Goal: Check status: Check status

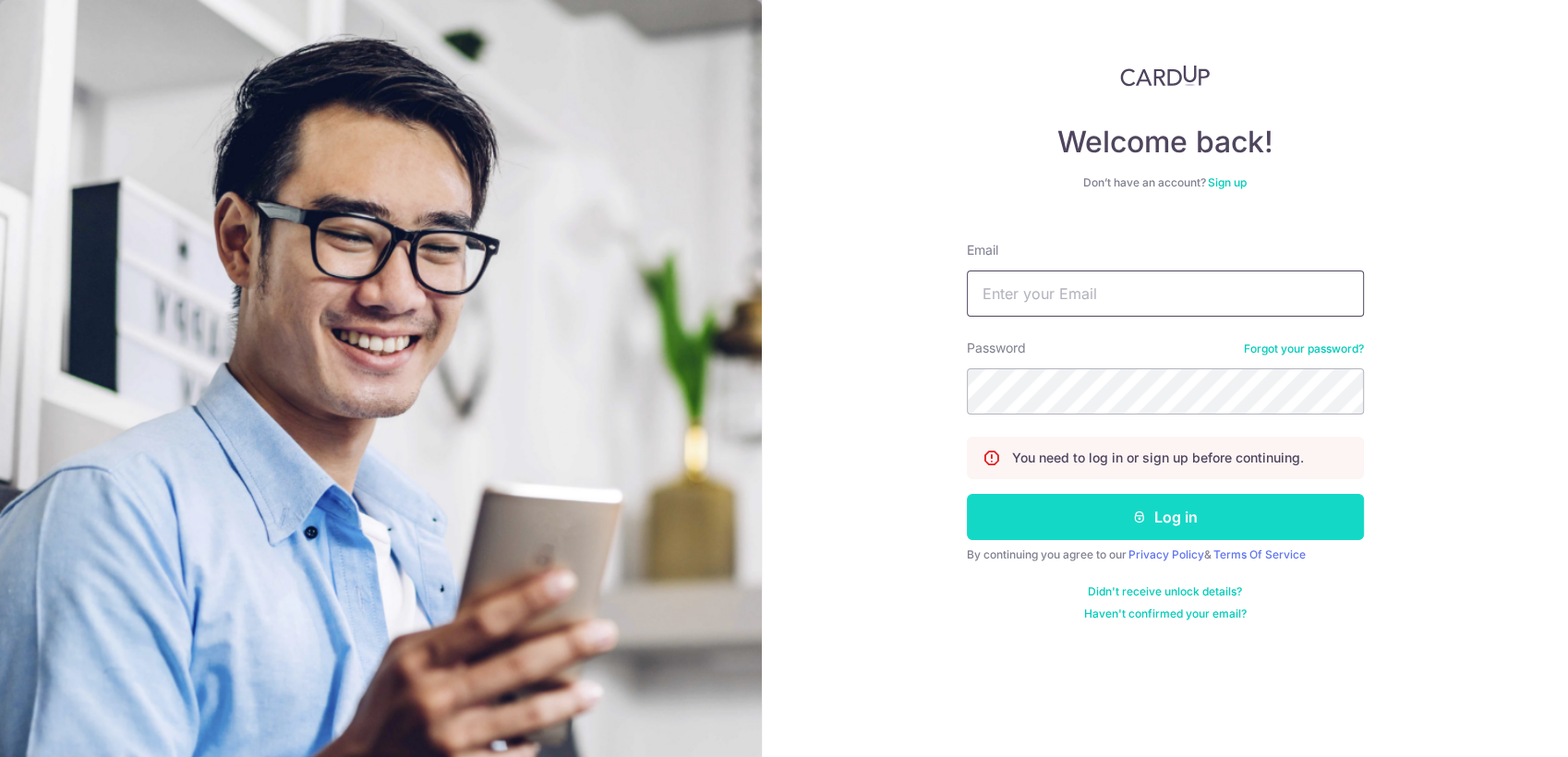
type input "[EMAIL_ADDRESS][DOMAIN_NAME]"
click at [1179, 519] on button "Log in" at bounding box center [1165, 517] width 397 height 46
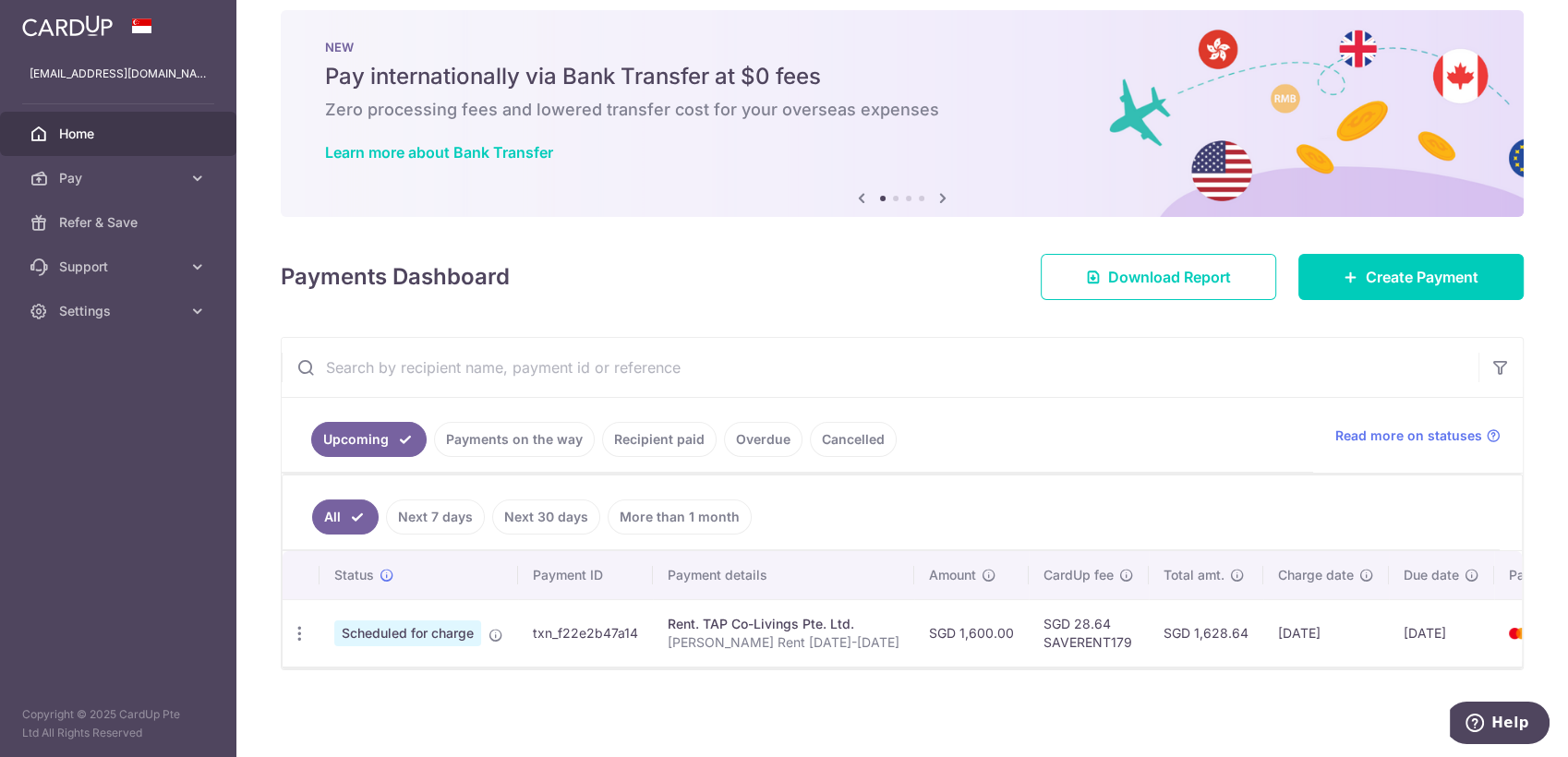
scroll to position [28, 0]
click at [301, 630] on icon "button" at bounding box center [299, 633] width 19 height 19
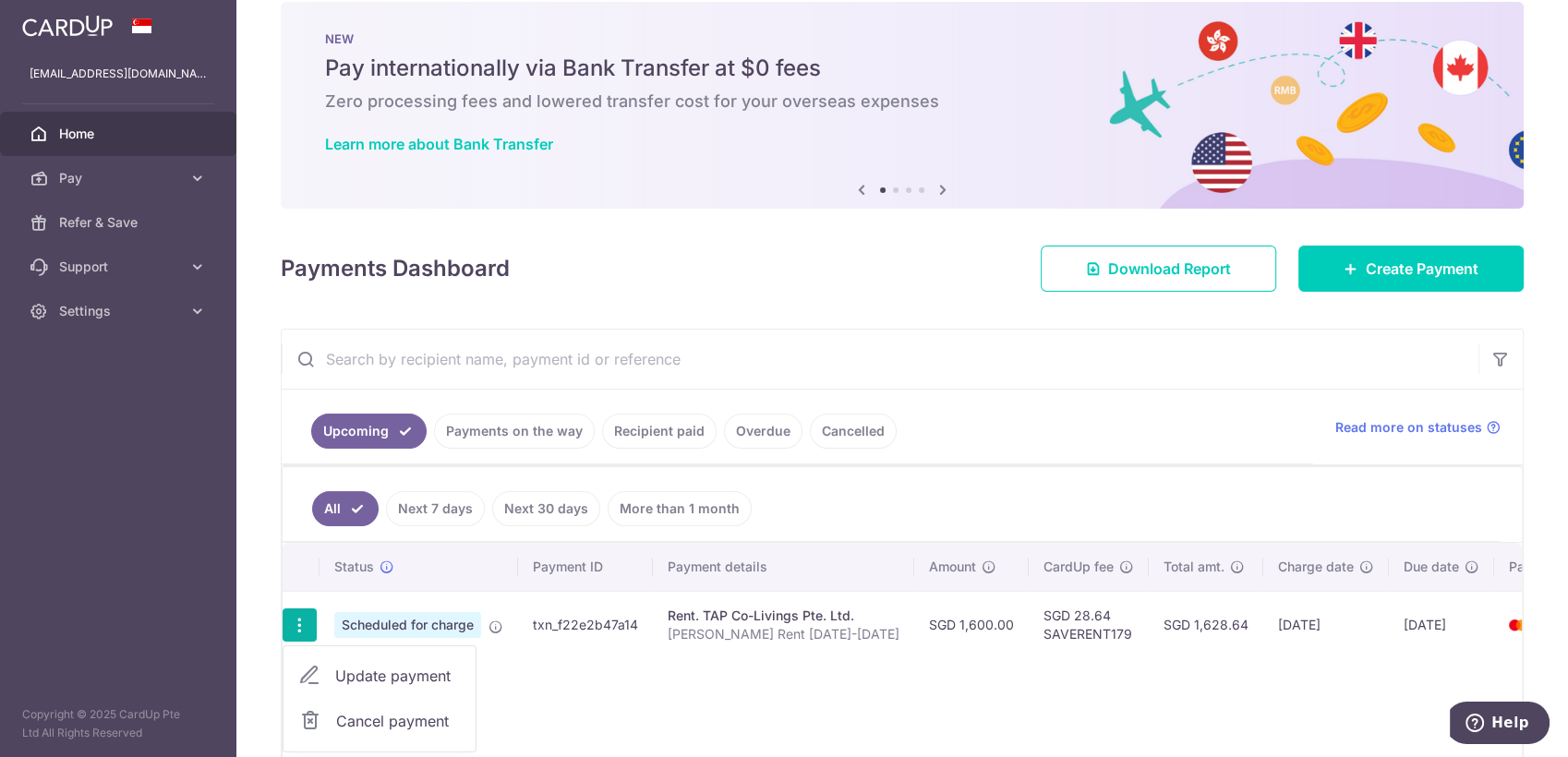
click at [776, 606] on div "Rent. TAP Co-Livings Pte. Ltd." at bounding box center [784, 615] width 232 height 18
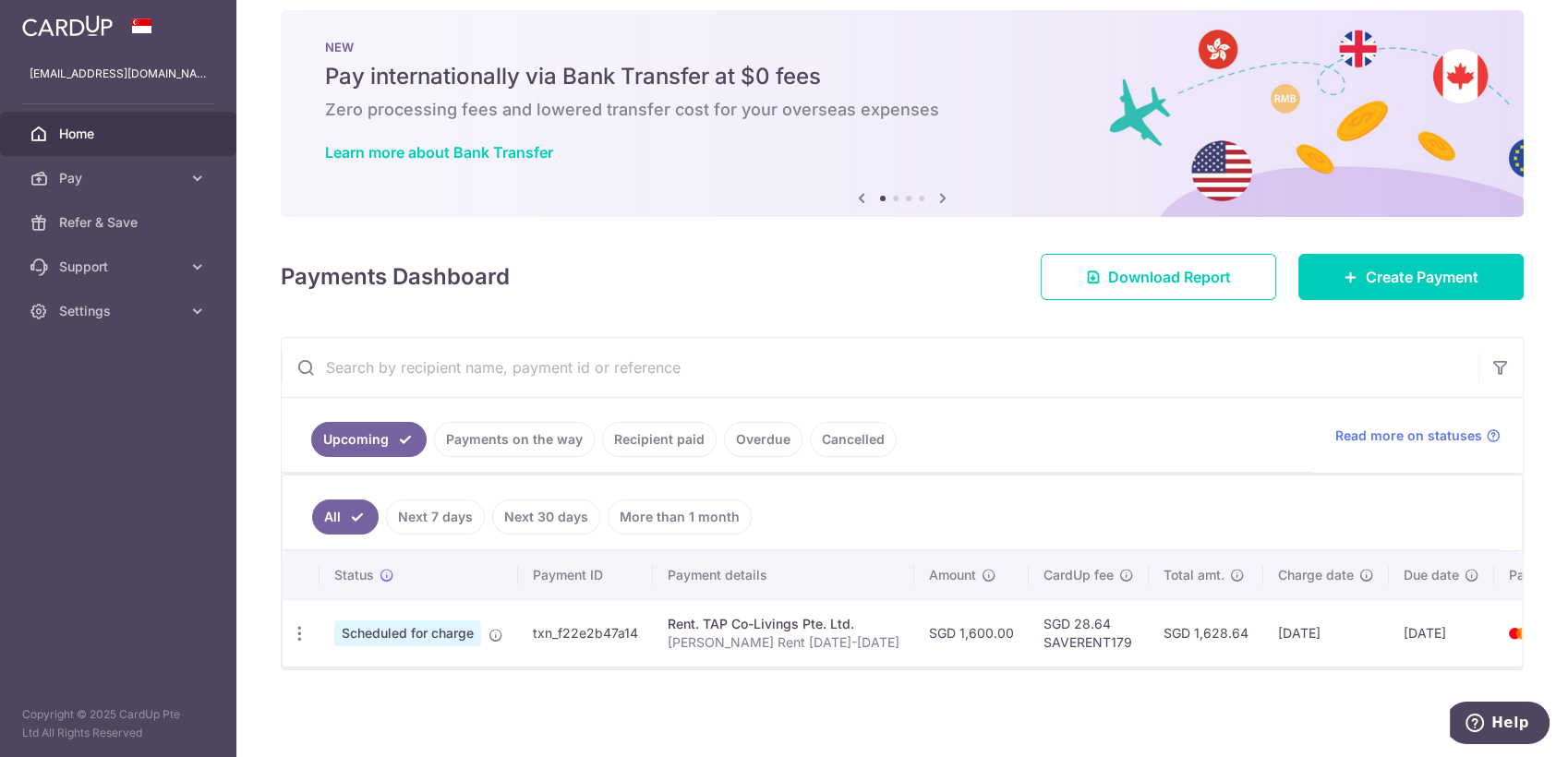
click at [556, 437] on link "Payments on the way" at bounding box center [514, 439] width 160 height 35
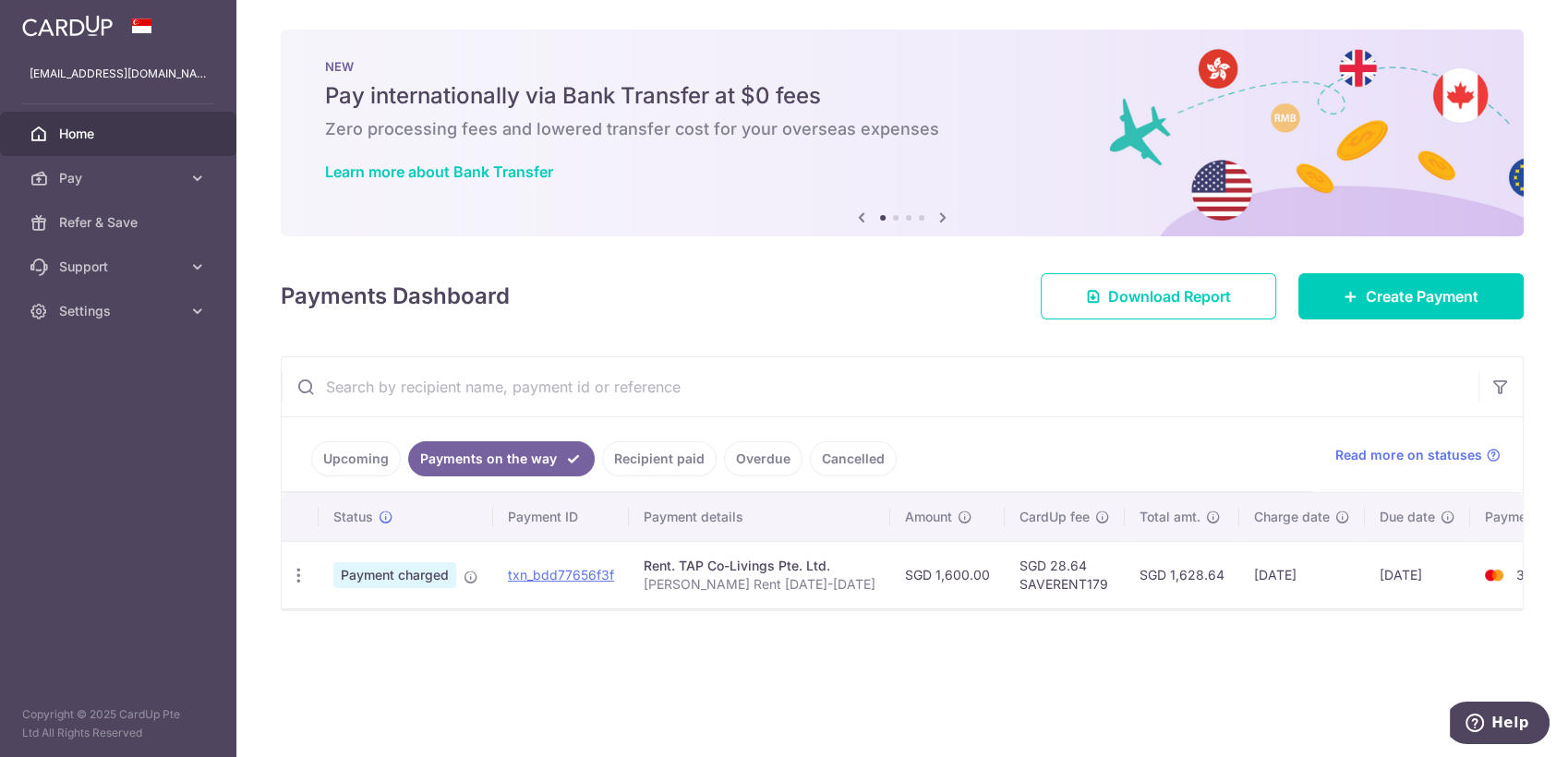
scroll to position [0, 0]
click at [565, 573] on link "txn_bdd77656f3f" at bounding box center [561, 575] width 106 height 15
click at [93, 132] on span "Home" at bounding box center [120, 133] width 122 height 18
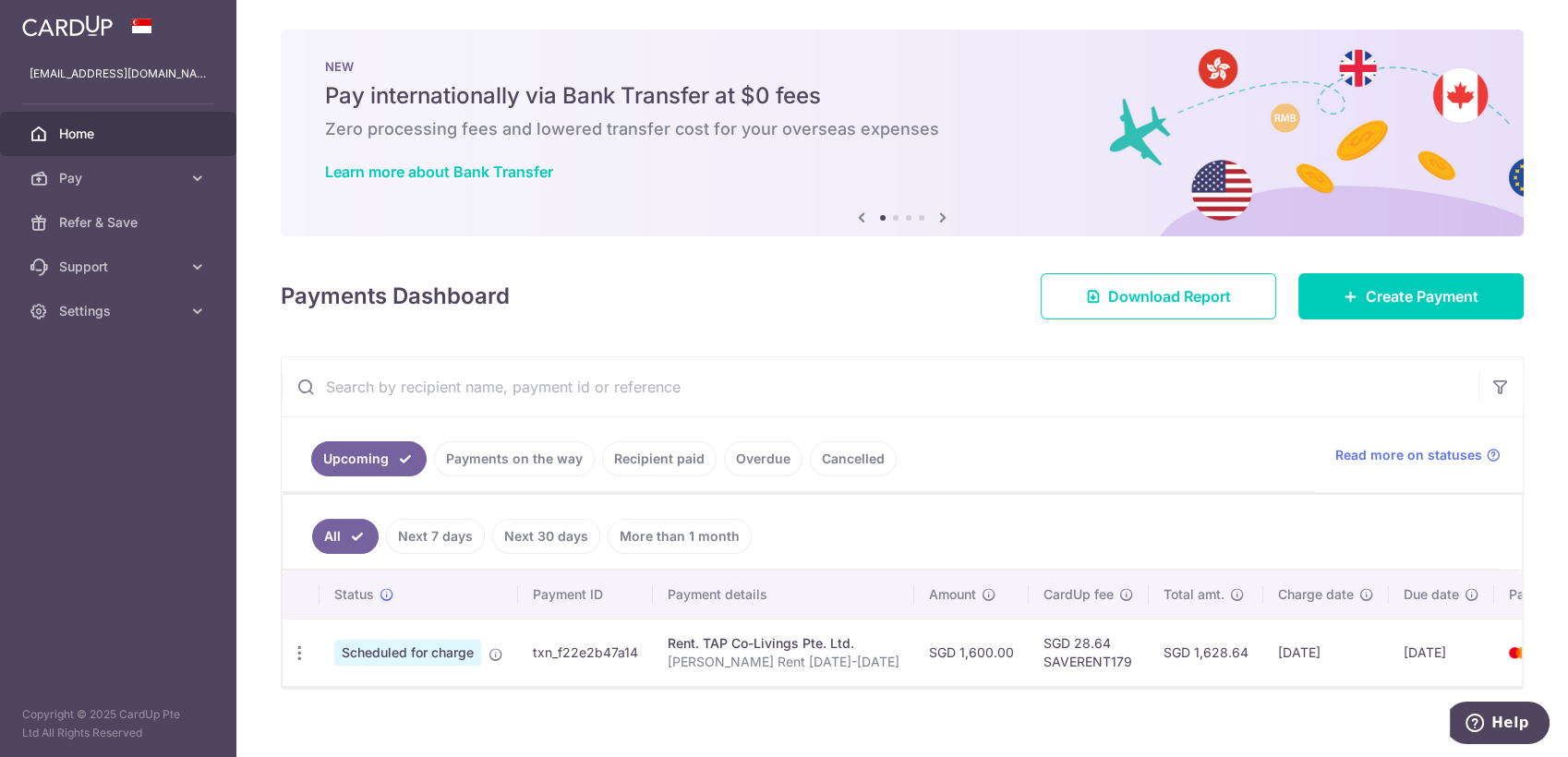
scroll to position [28, 0]
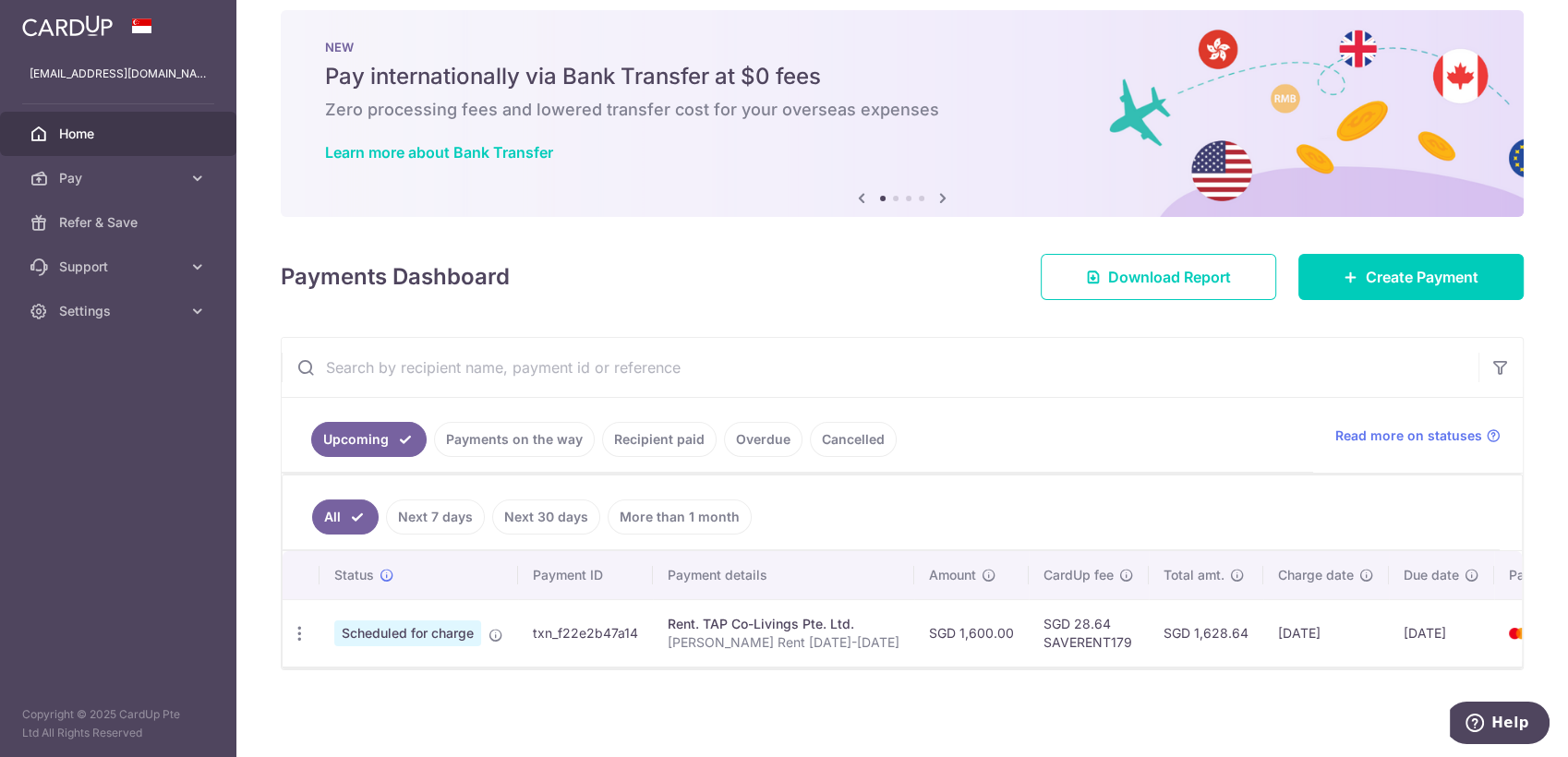
click at [545, 499] on link "Next 30 days" at bounding box center [547, 517] width 108 height 35
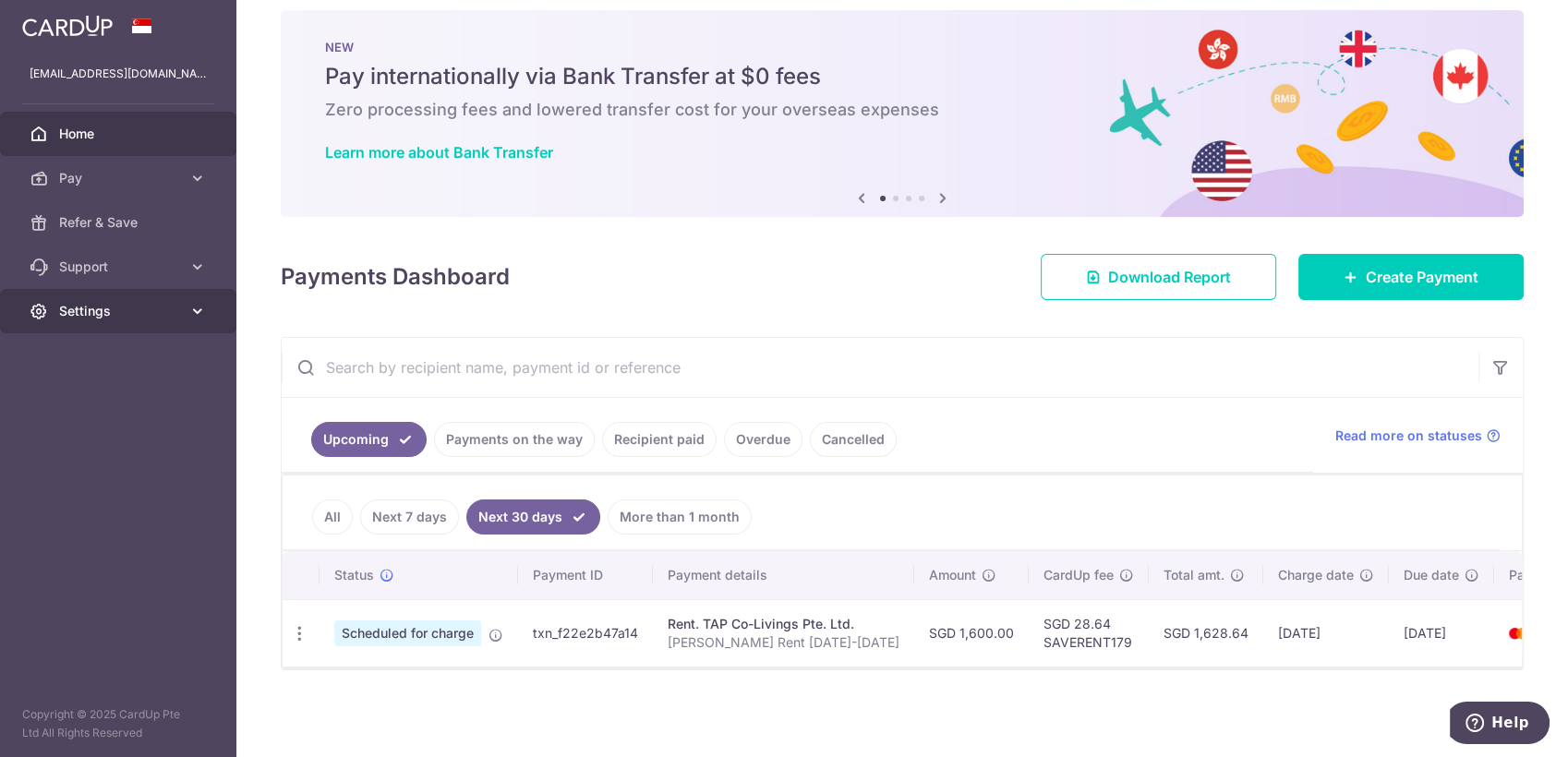
click at [130, 326] on link "Settings" at bounding box center [118, 311] width 237 height 44
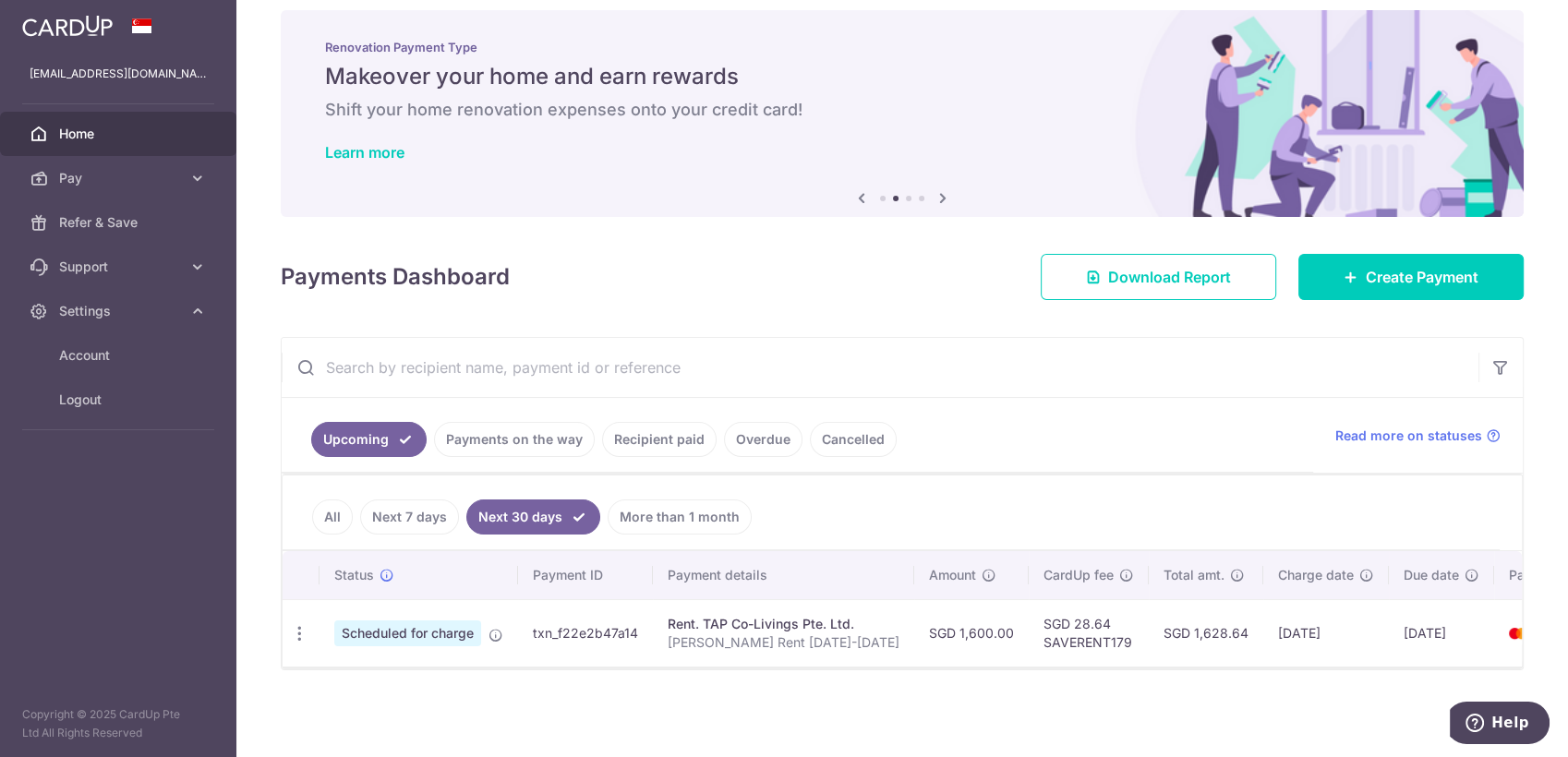
click at [332, 502] on link "All" at bounding box center [332, 517] width 41 height 35
click at [624, 499] on link "More than 1 month" at bounding box center [679, 517] width 144 height 35
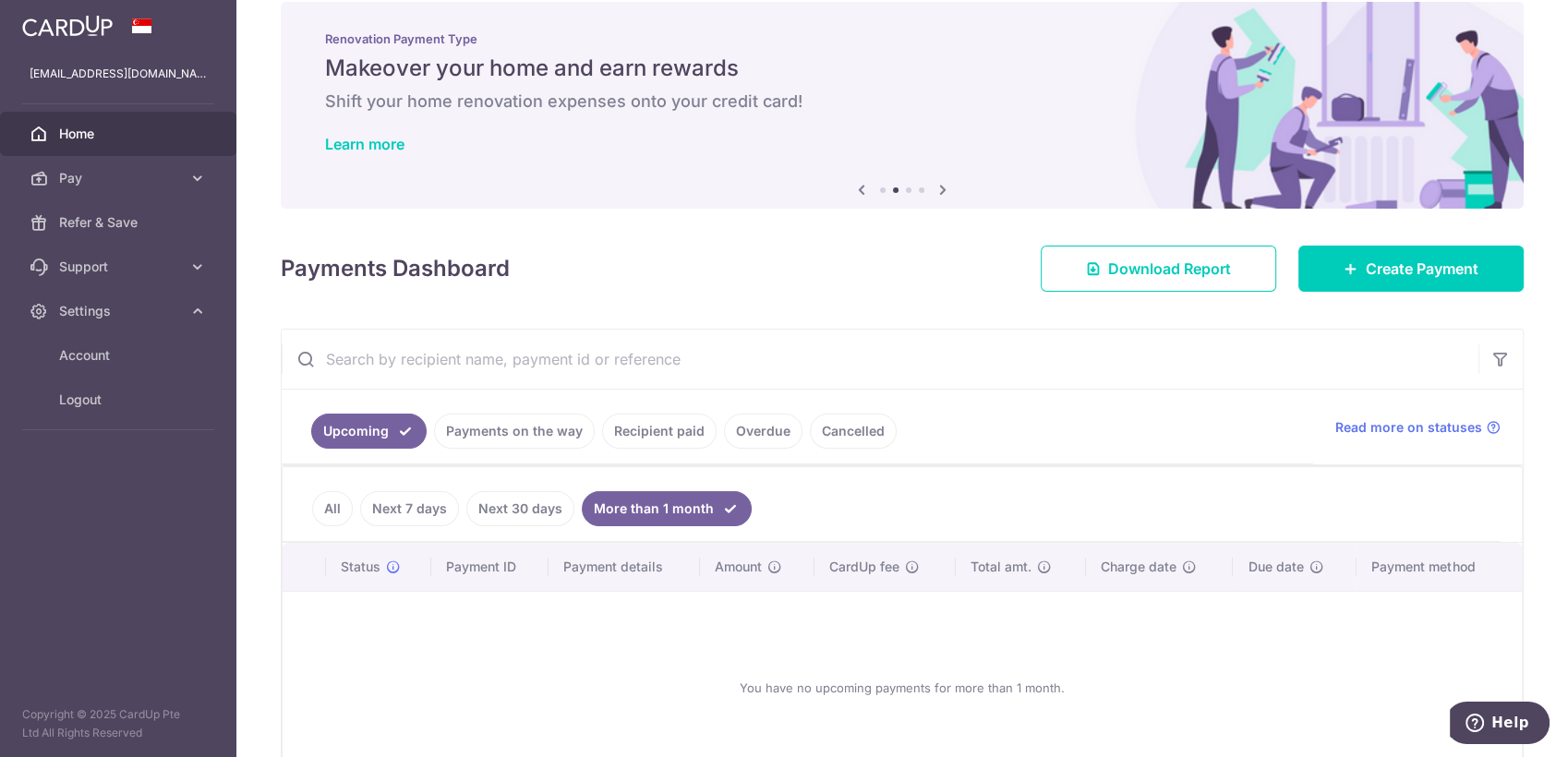
click at [481, 434] on link "Payments on the way" at bounding box center [514, 431] width 160 height 35
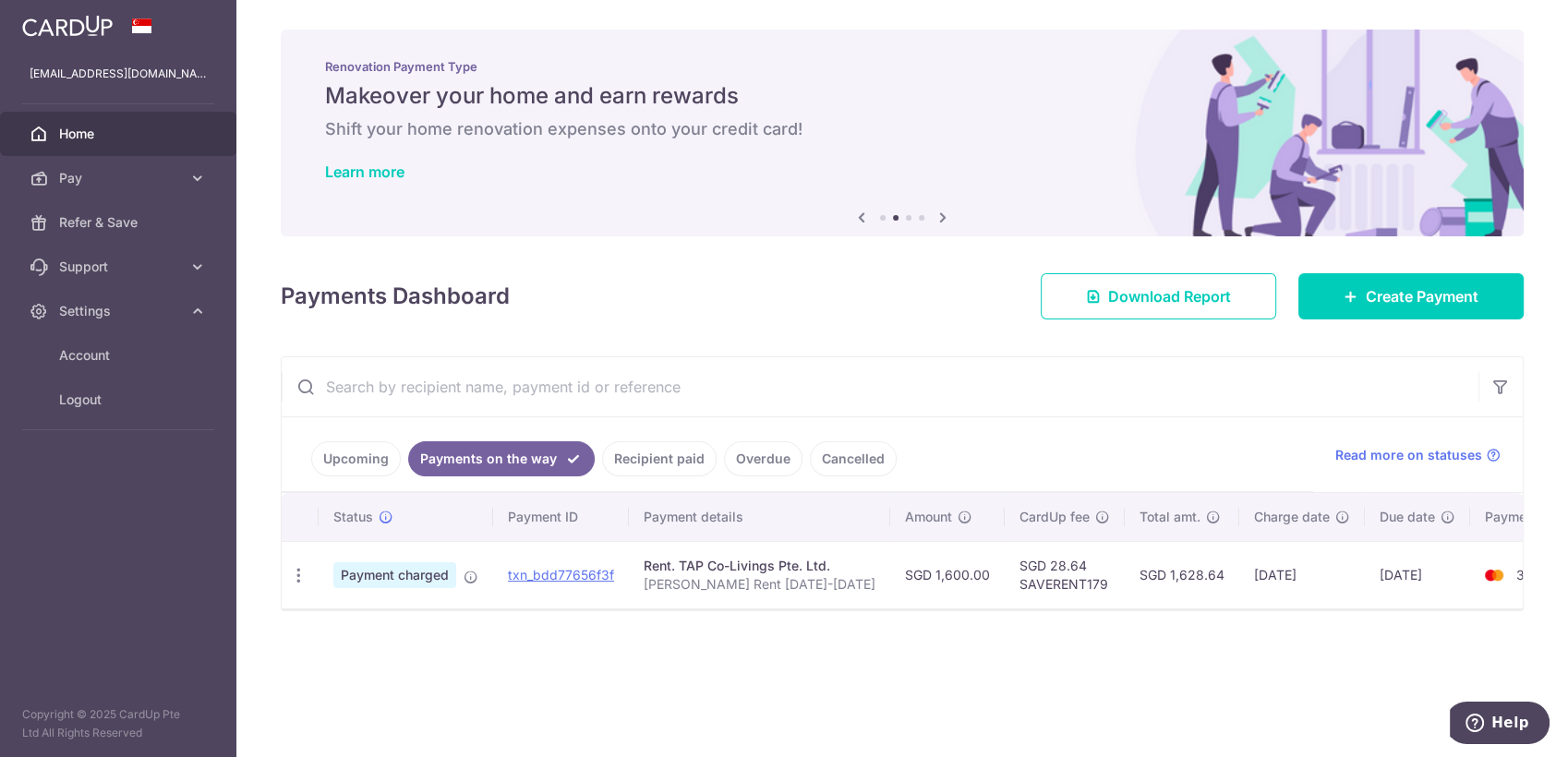
scroll to position [0, 0]
click at [353, 461] on link "Upcoming" at bounding box center [356, 459] width 90 height 35
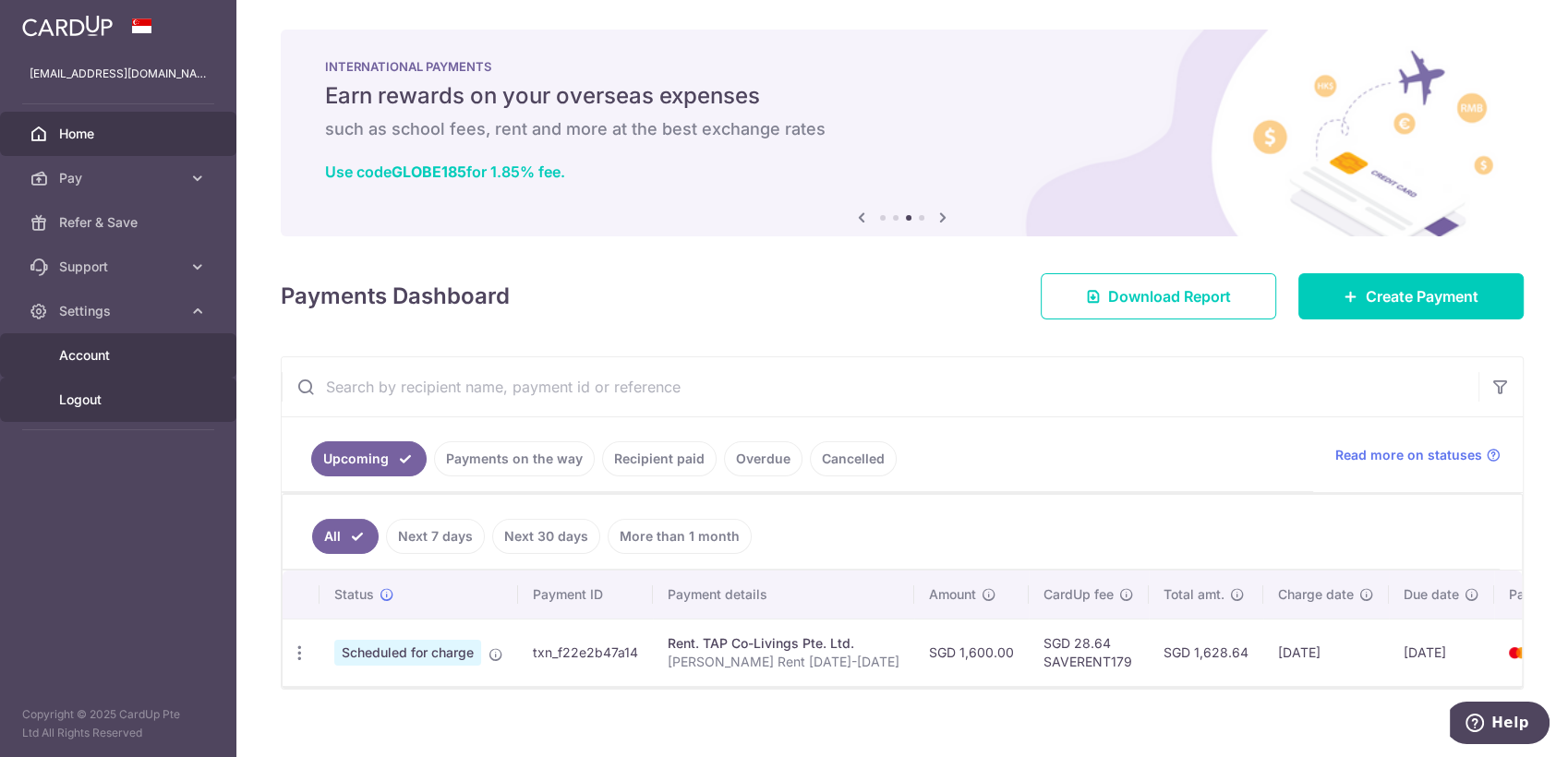
drag, startPoint x: 80, startPoint y: 394, endPoint x: 95, endPoint y: 371, distance: 27.5
click at [80, 394] on span "Logout" at bounding box center [120, 399] width 122 height 18
